Goal: Book appointment/travel/reservation

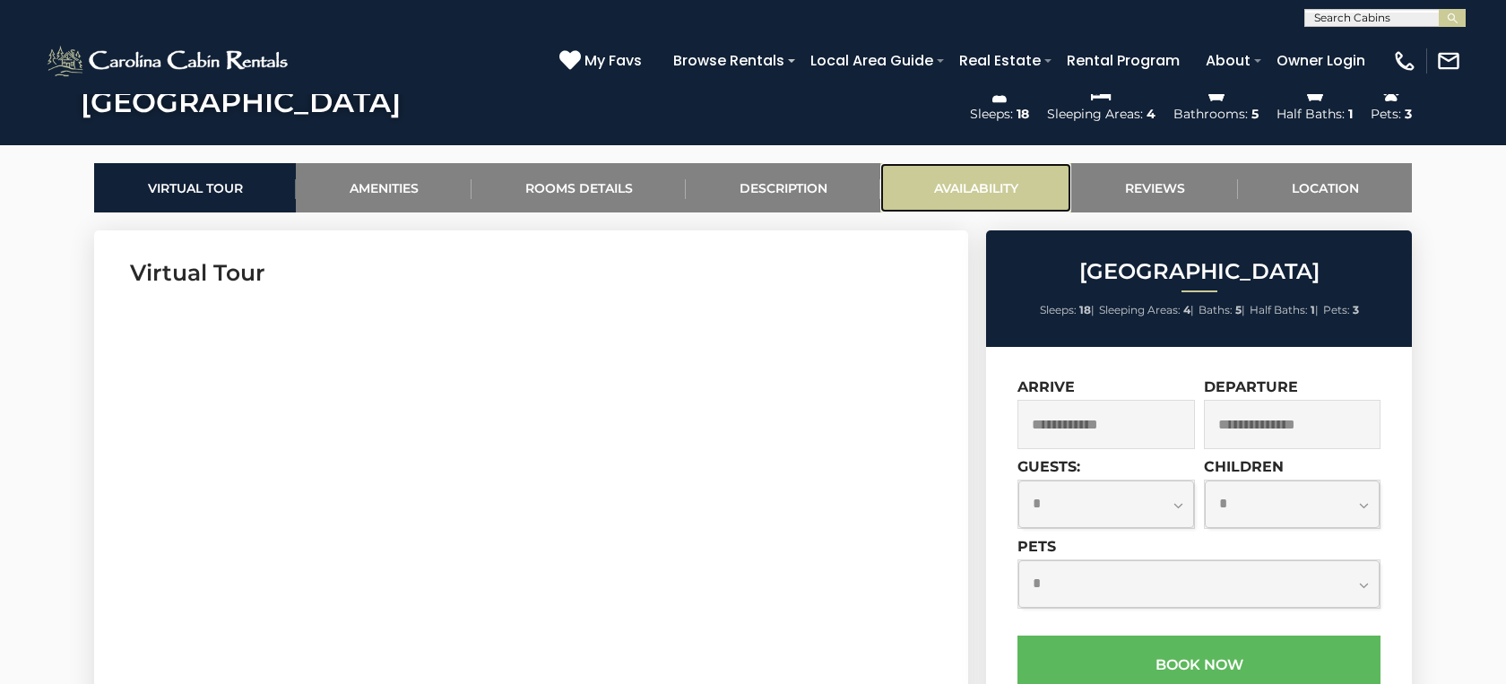
click at [1006, 191] on link "Availability" at bounding box center [975, 187] width 191 height 49
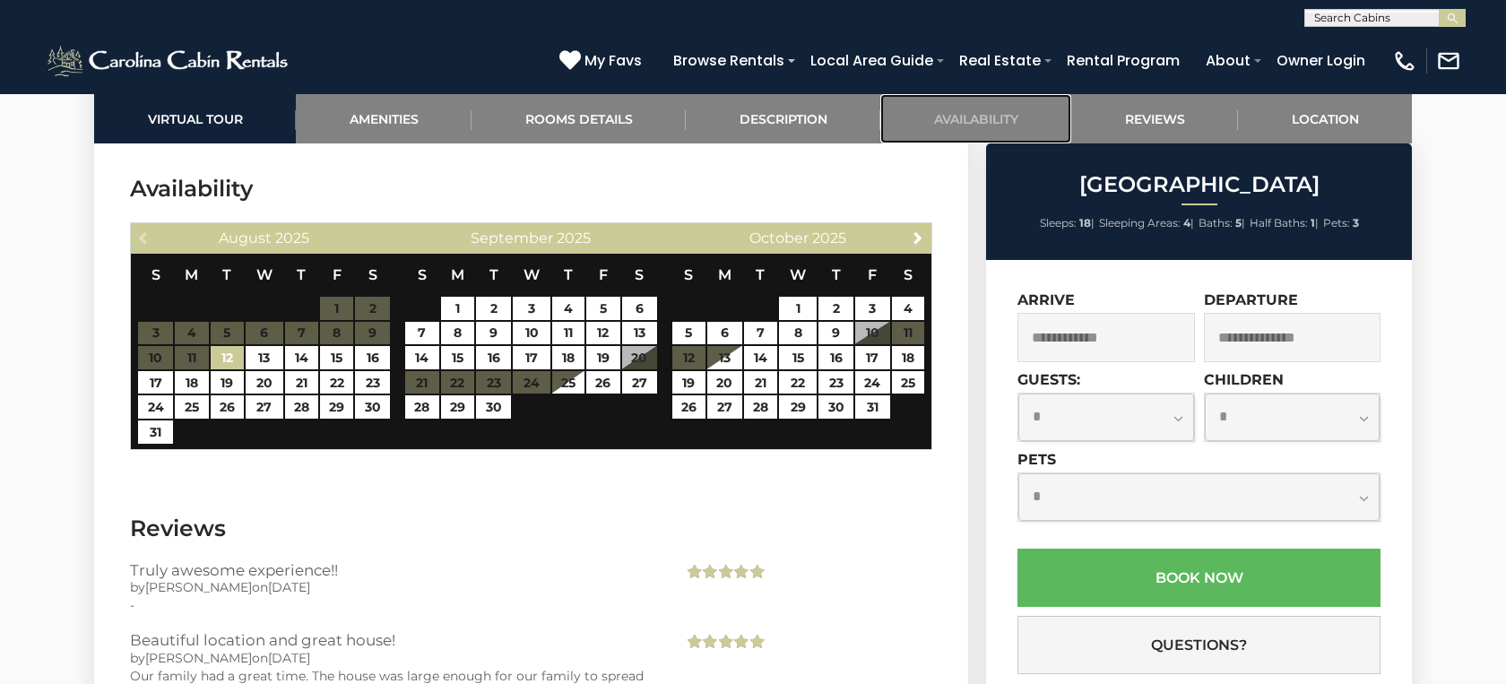
scroll to position [4722, 0]
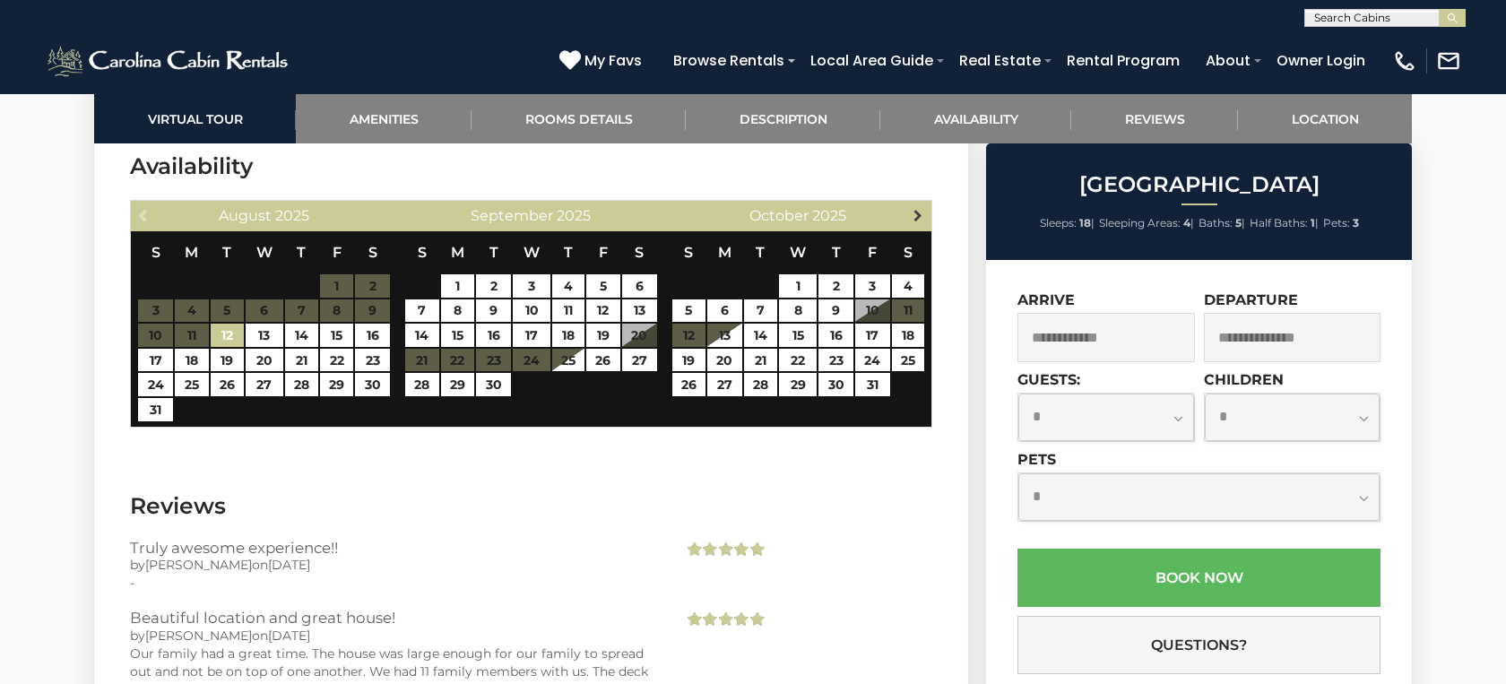
click at [922, 208] on span "Next" at bounding box center [918, 215] width 14 height 14
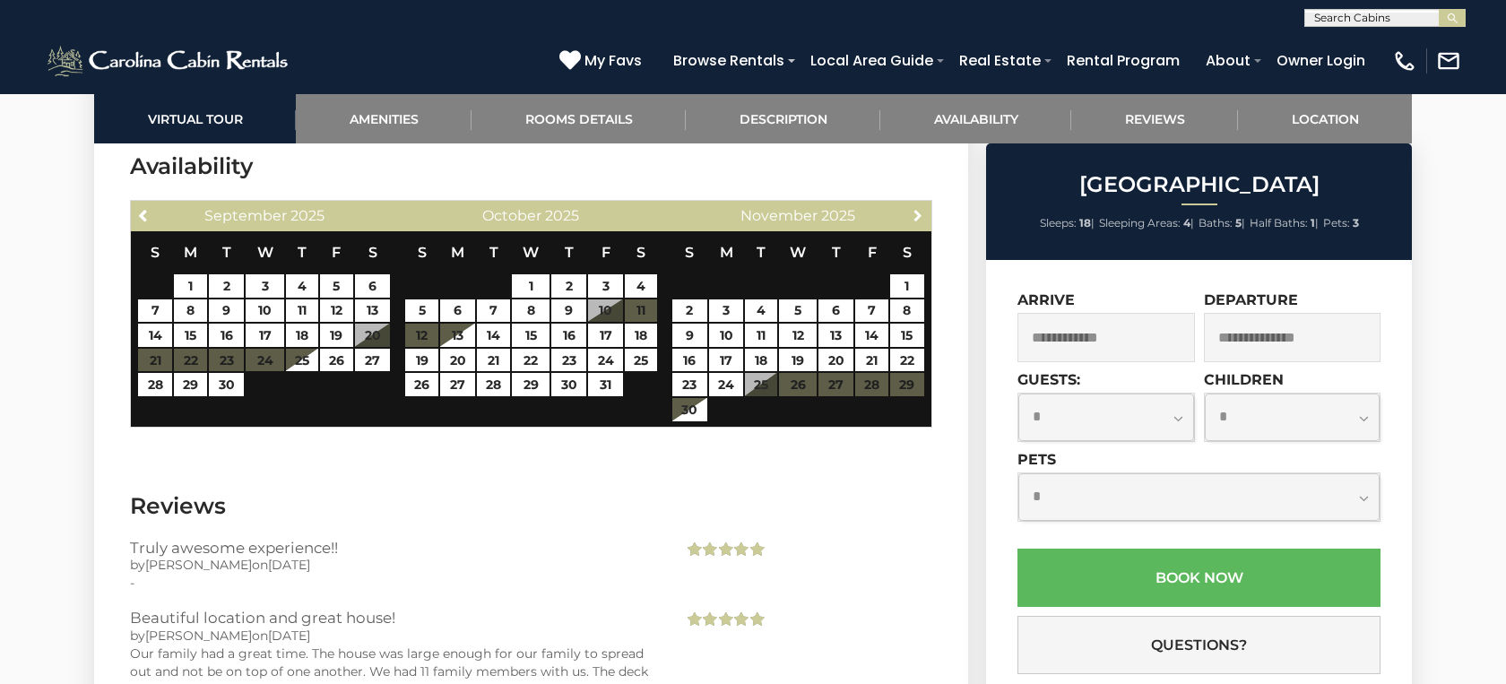
click at [922, 208] on span "Next" at bounding box center [918, 215] width 14 height 14
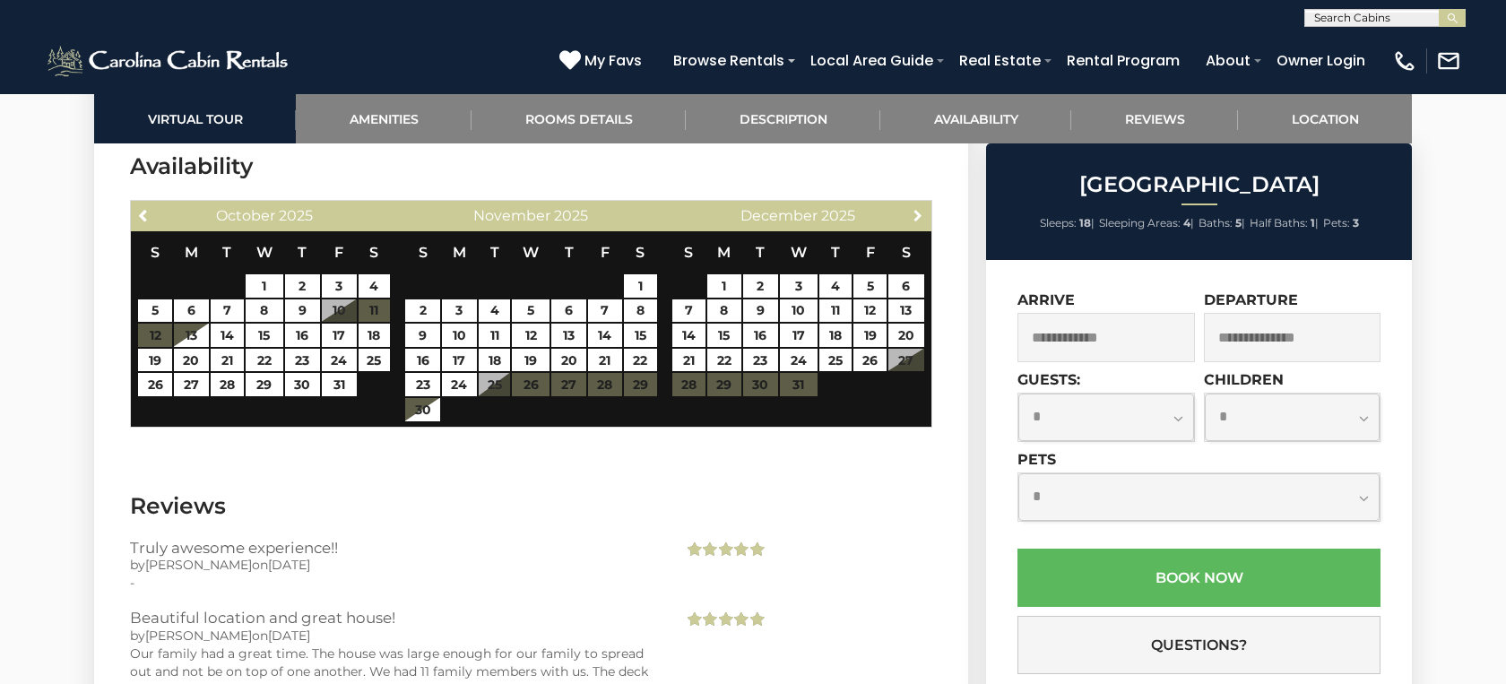
click at [922, 208] on span "Next" at bounding box center [918, 215] width 14 height 14
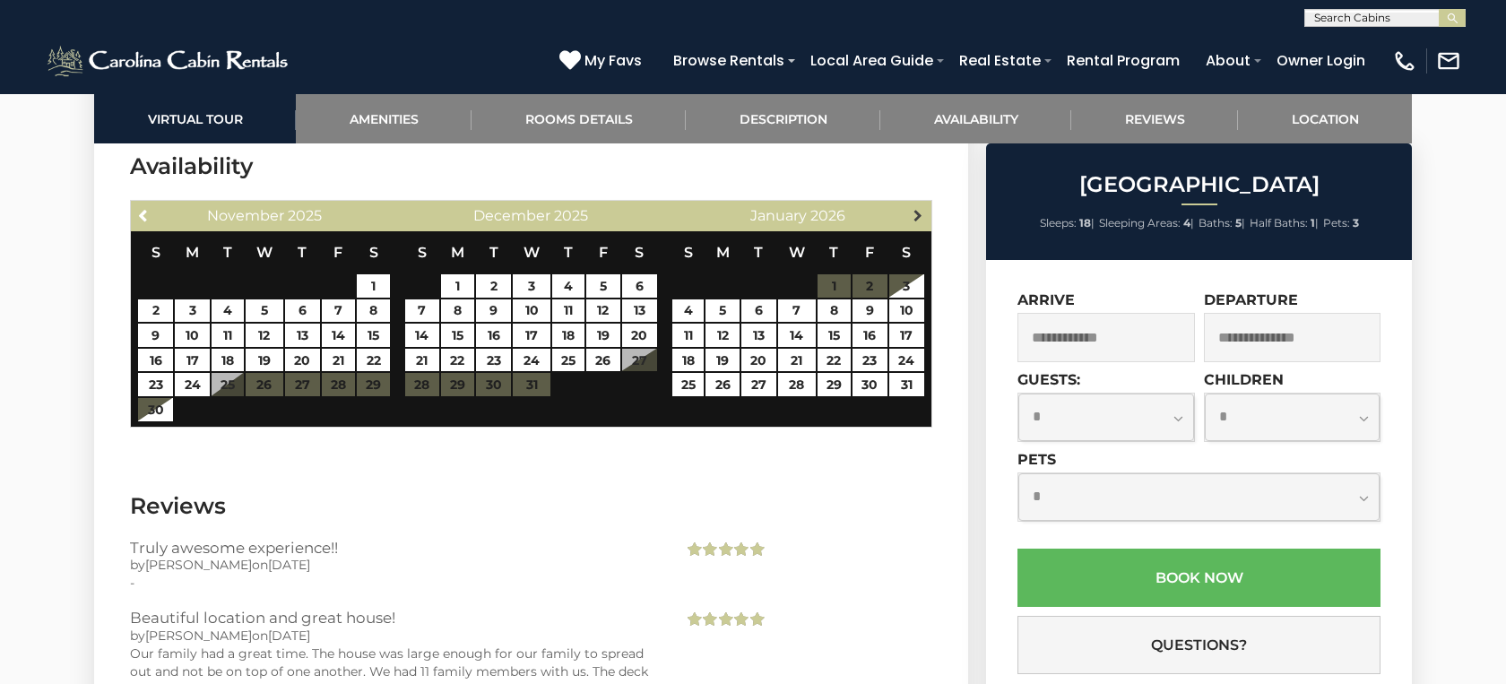
click at [925, 208] on span "Next" at bounding box center [918, 215] width 14 height 14
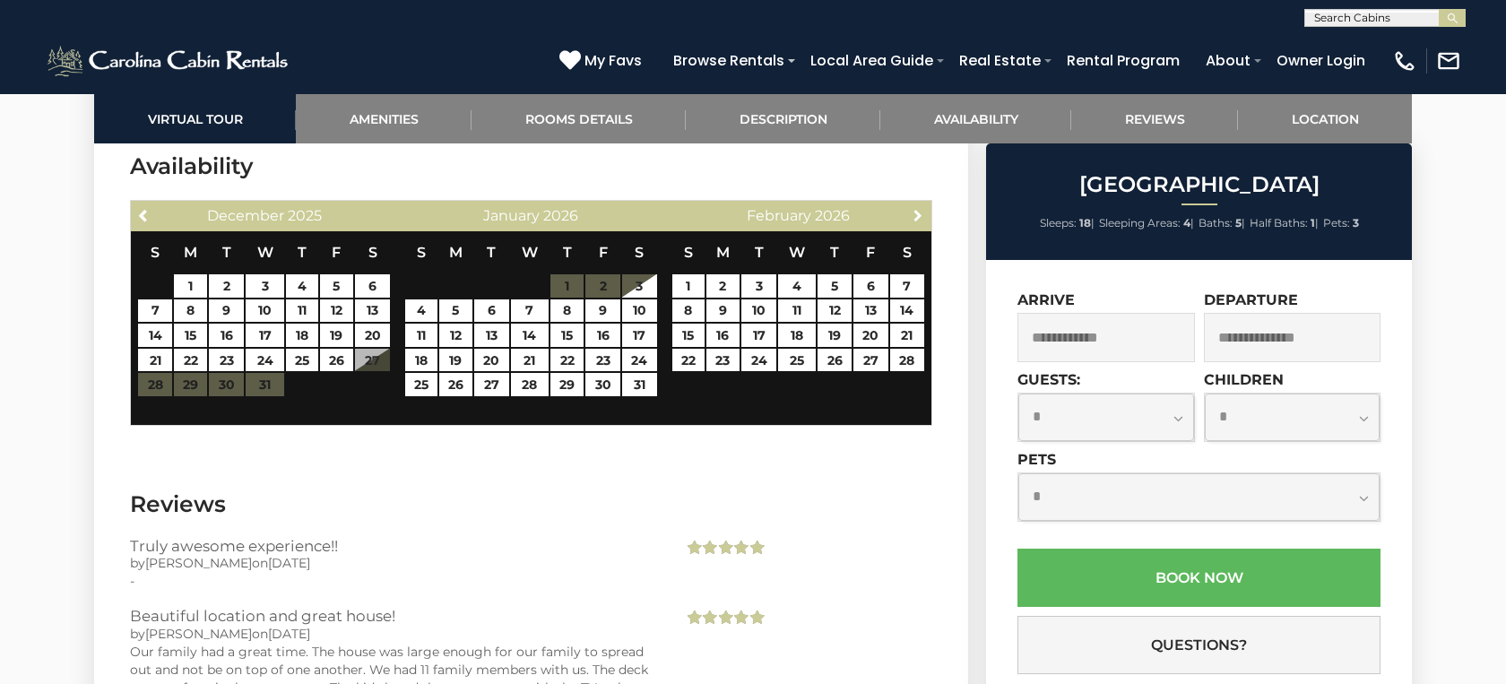
click at [925, 208] on span "Next" at bounding box center [918, 215] width 14 height 14
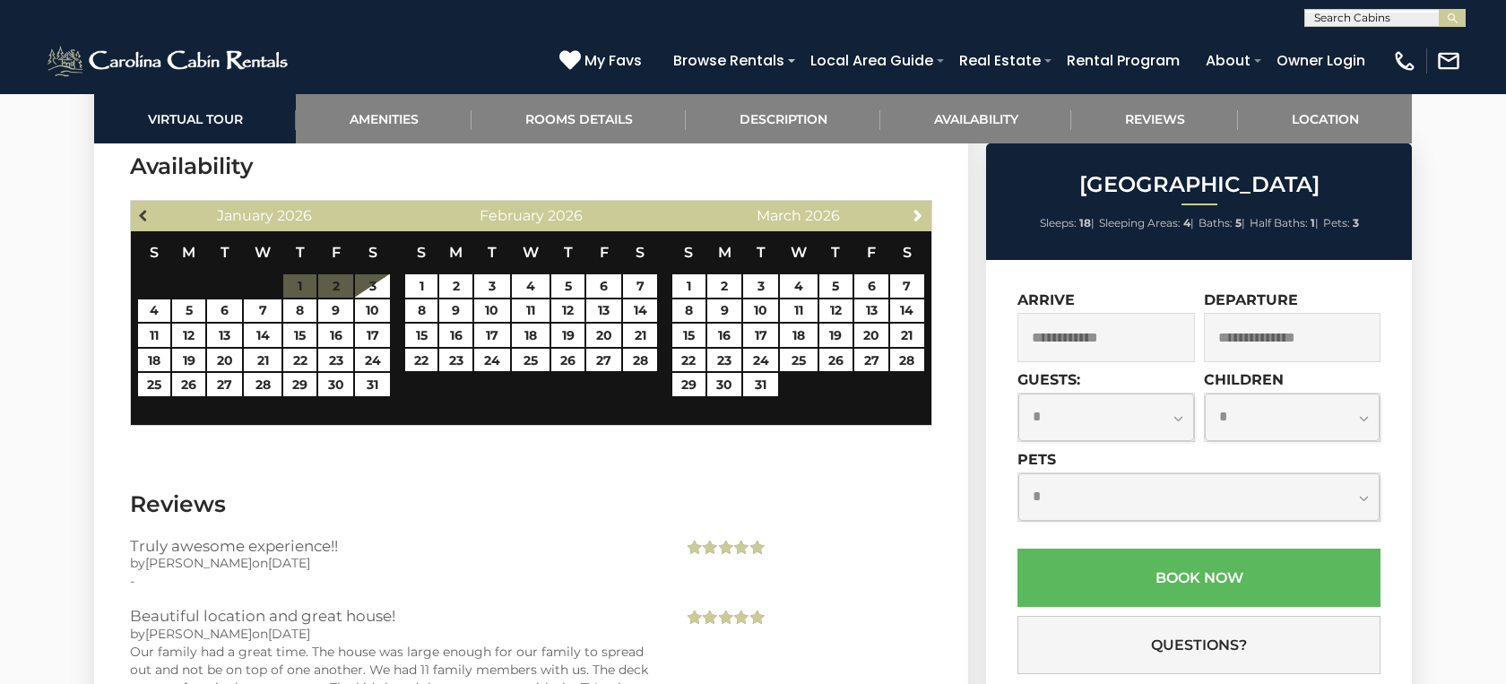
click at [149, 208] on span "Previous" at bounding box center [144, 215] width 14 height 14
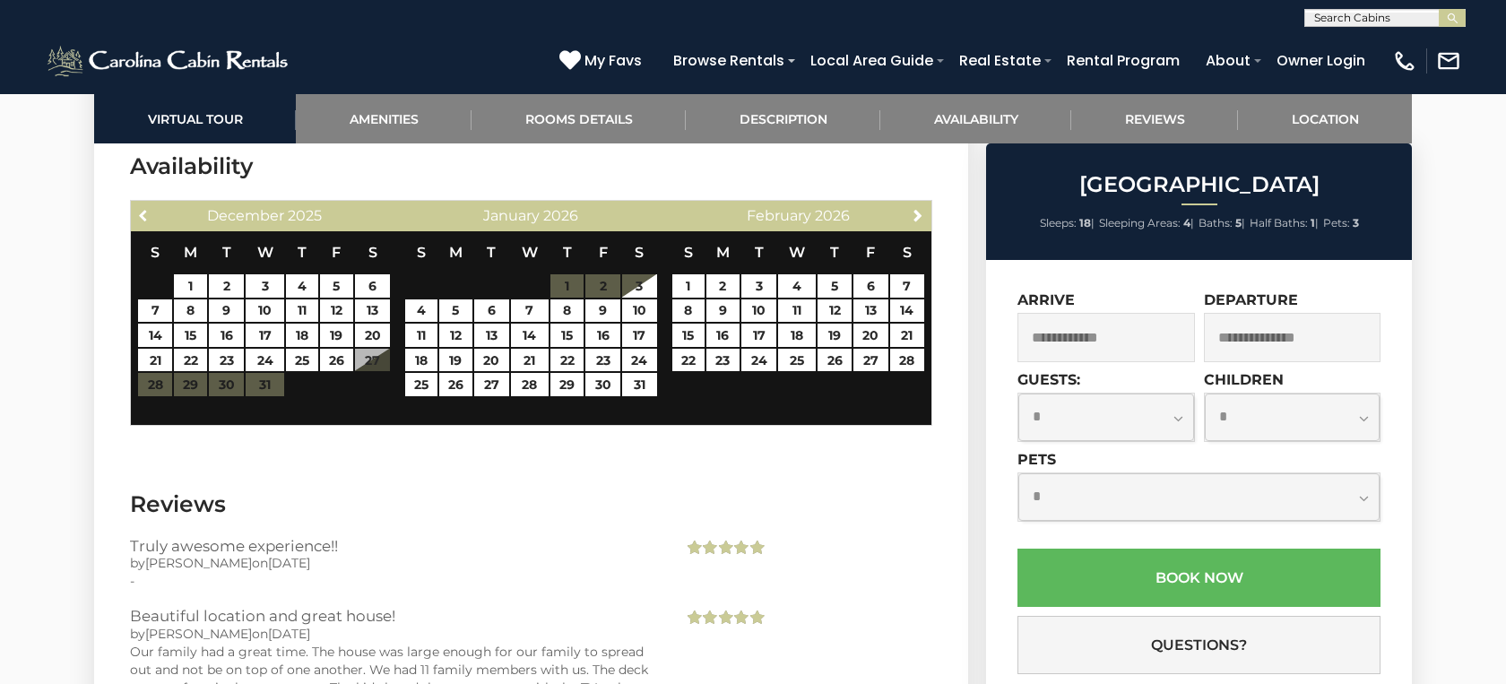
click at [149, 208] on span "Previous" at bounding box center [144, 215] width 14 height 14
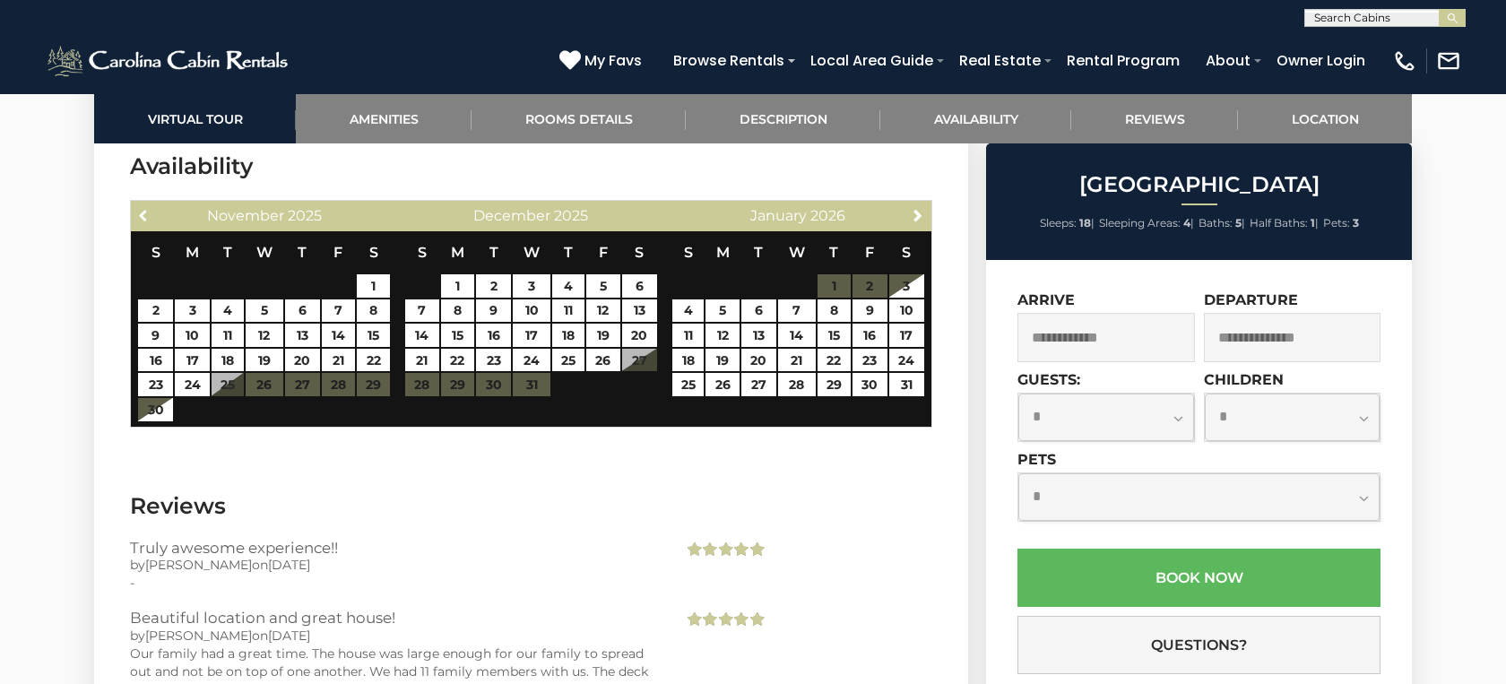
click at [149, 208] on span "Previous" at bounding box center [144, 215] width 14 height 14
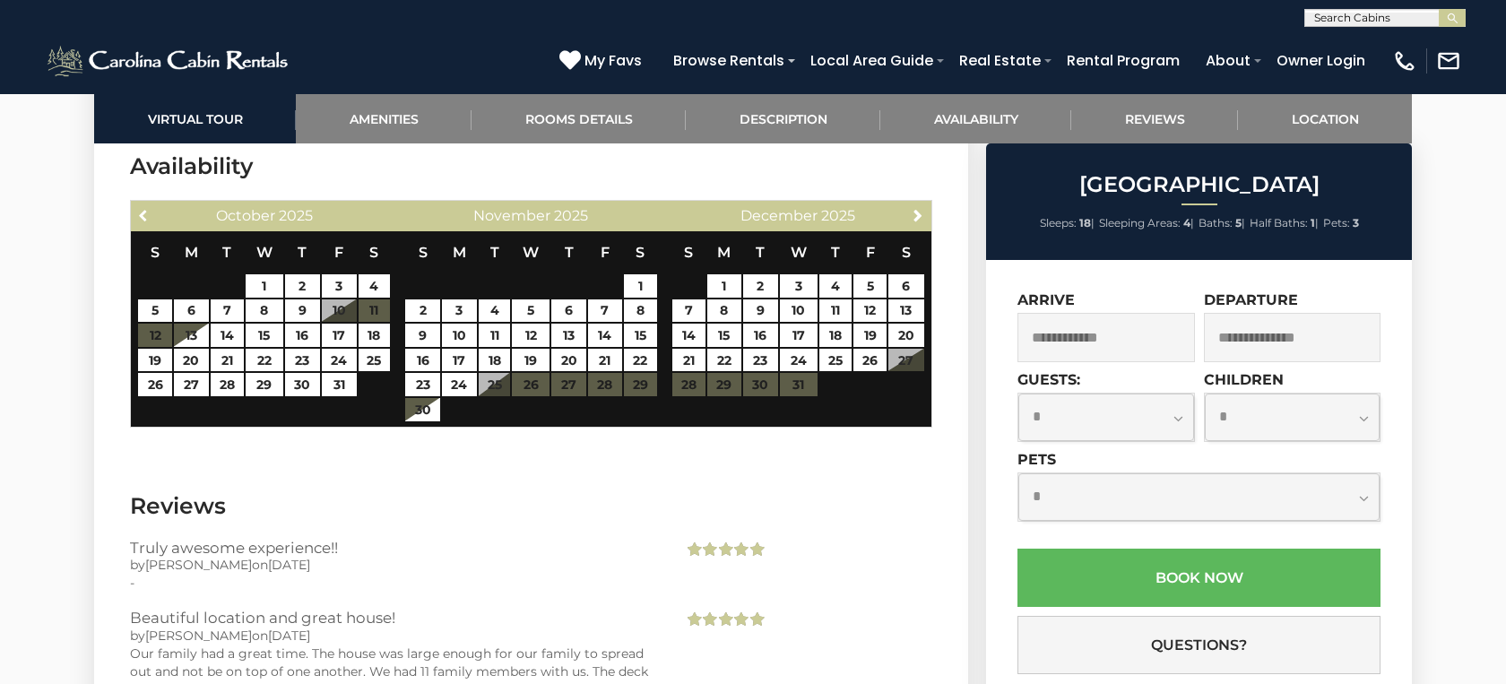
click at [149, 208] on span "Previous" at bounding box center [144, 215] width 14 height 14
